Goal: Communication & Community: Answer question/provide support

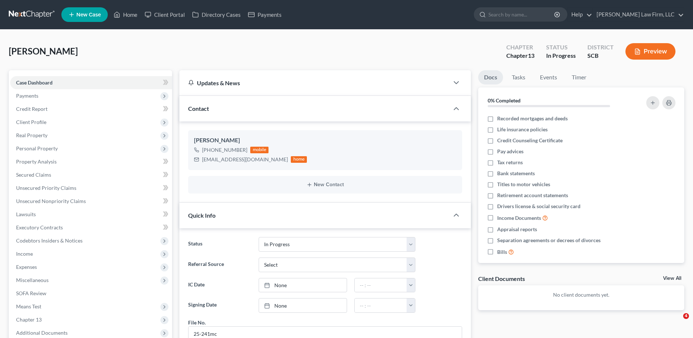
select select "3"
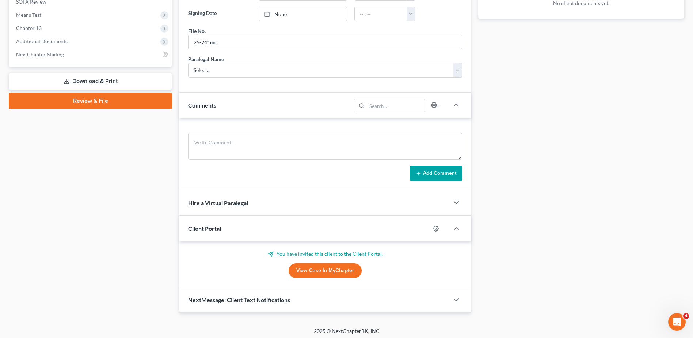
scroll to position [292, 0]
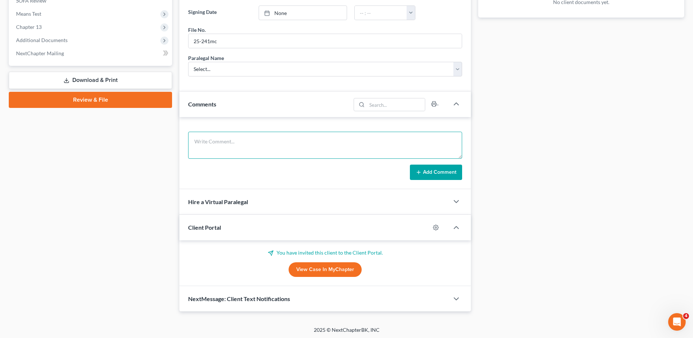
click at [253, 143] on textarea at bounding box center [325, 145] width 274 height 27
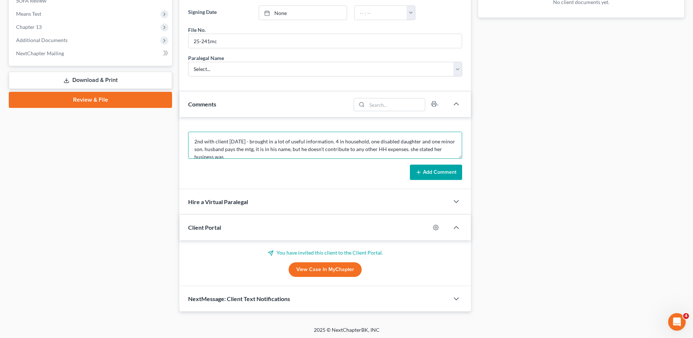
scroll to position [2, 0]
click at [363, 155] on textarea "2nd with client [DATE] - brought in a lot of useful information. 4 in household…" at bounding box center [325, 145] width 274 height 27
click at [331, 140] on textarea "2nd with client [DATE] - brought in a lot of useful information. 4 in household…" at bounding box center [325, 145] width 274 height 27
click at [364, 141] on textarea "2nd with client [DATE] - brought in a lot of useful information. 5 in household…" at bounding box center [325, 145] width 274 height 27
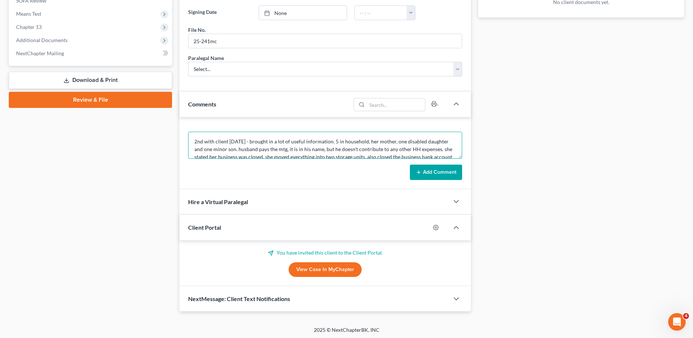
scroll to position [15, 0]
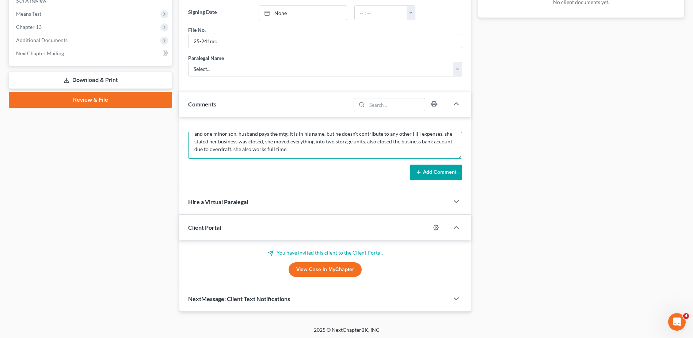
click at [377, 148] on textarea "2nd with client [DATE] - brought in a lot of useful information. 5 in household…" at bounding box center [325, 145] width 274 height 27
type textarea "2nd with client [DATE] - brought in a lot of useful information. 5 in household…"
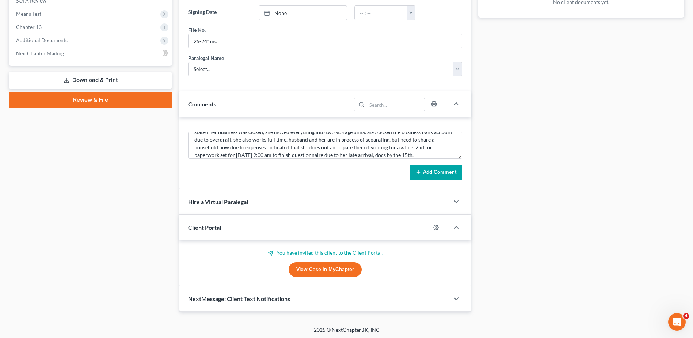
click at [450, 172] on button "Add Comment" at bounding box center [436, 172] width 52 height 15
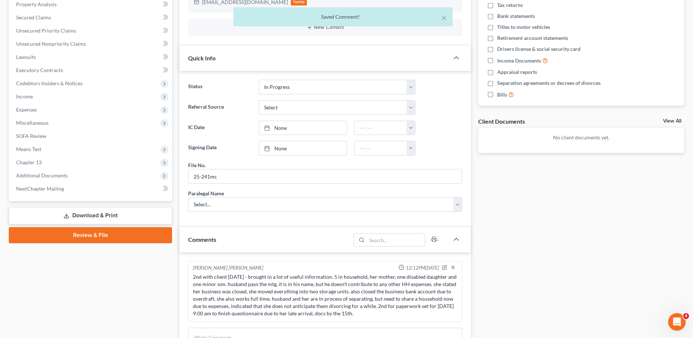
scroll to position [73, 0]
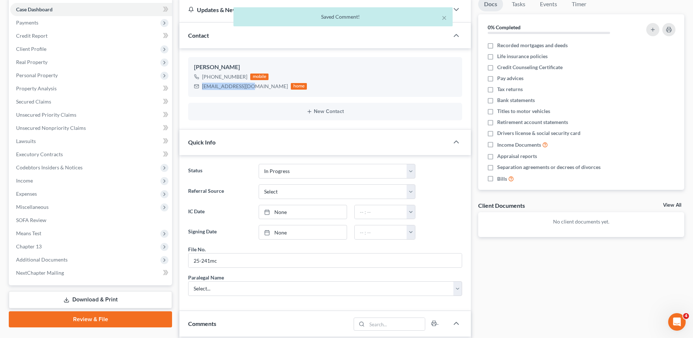
drag, startPoint x: 252, startPoint y: 85, endPoint x: 201, endPoint y: 86, distance: 50.8
click at [201, 86] on div "[EMAIL_ADDRESS][DOMAIN_NAME] home" at bounding box center [250, 87] width 113 height 10
drag, startPoint x: 201, startPoint y: 86, endPoint x: 222, endPoint y: 86, distance: 21.2
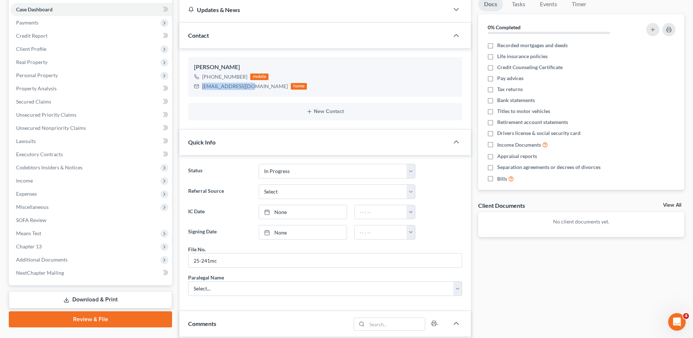
copy div "[EMAIL_ADDRESS][DOMAIN_NAME]"
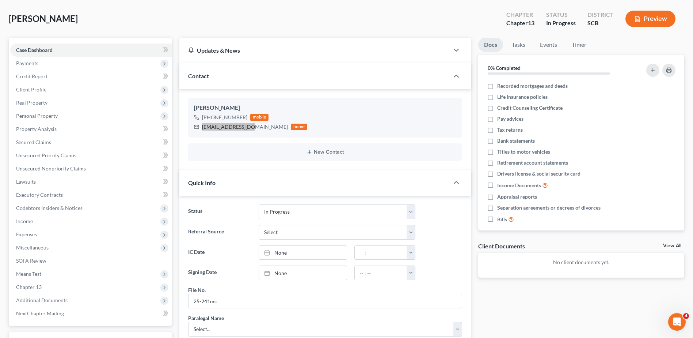
scroll to position [0, 0]
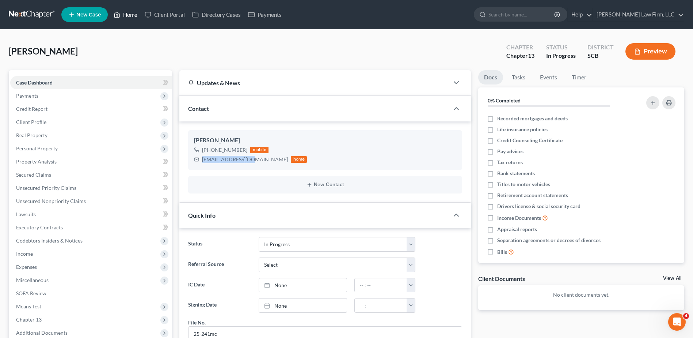
click at [133, 15] on link "Home" at bounding box center [125, 14] width 31 height 13
